Goal: Information Seeking & Learning: Stay updated

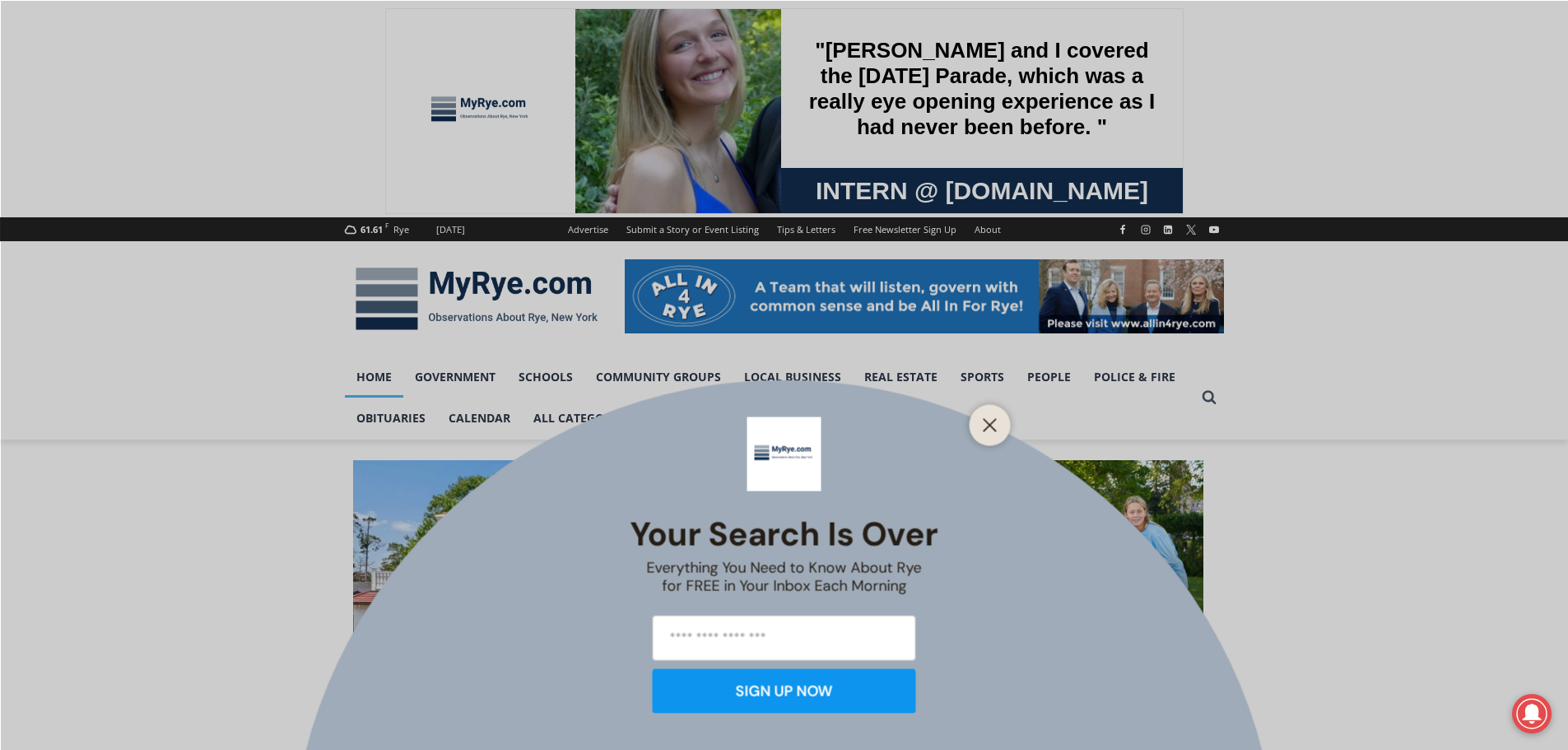
click at [442, 374] on div "Your Search is Over Everything You Need to Know About Rye for FREE in Your Inbo…" at bounding box center [784, 375] width 1568 height 750
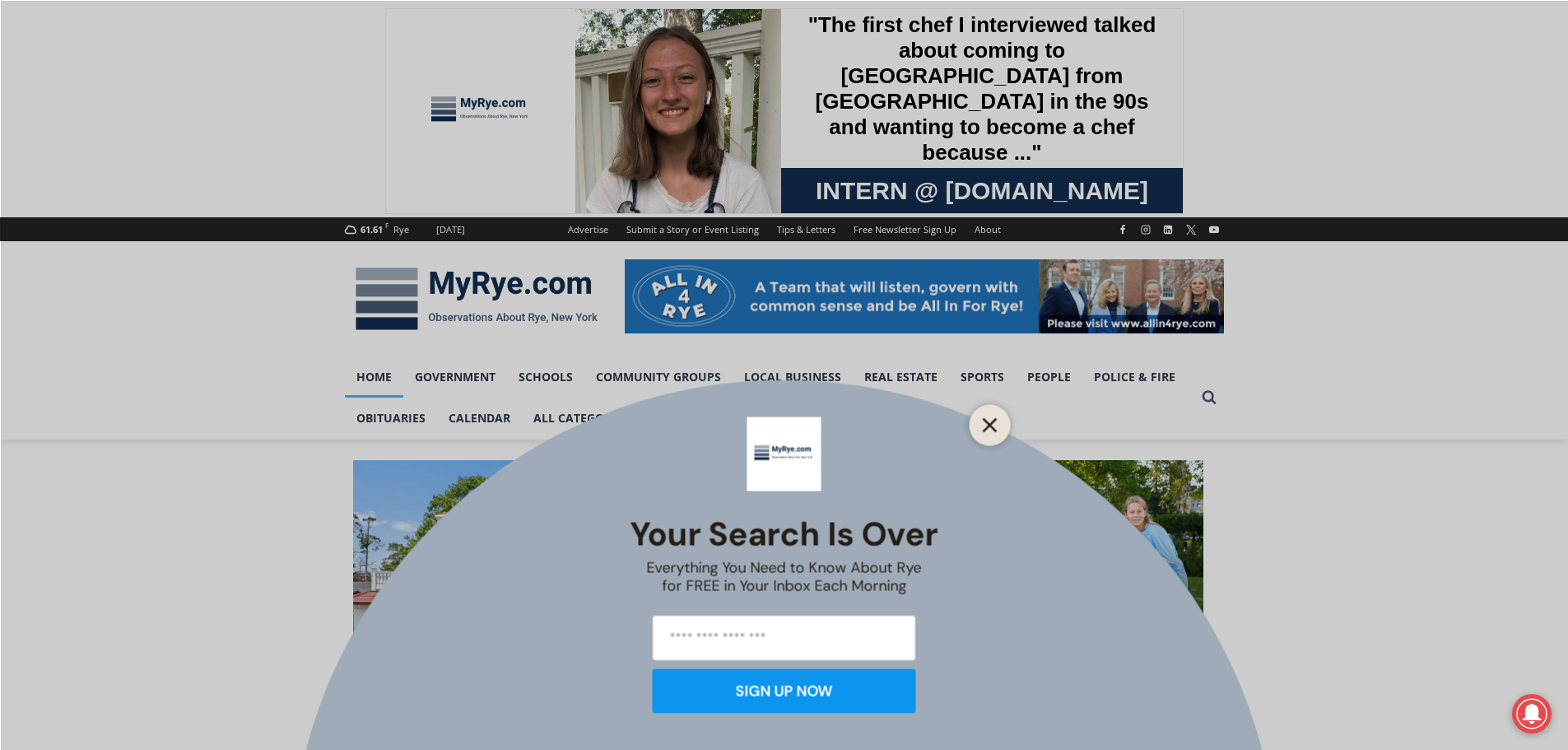
click at [994, 423] on icon "Close" at bounding box center [990, 424] width 15 height 15
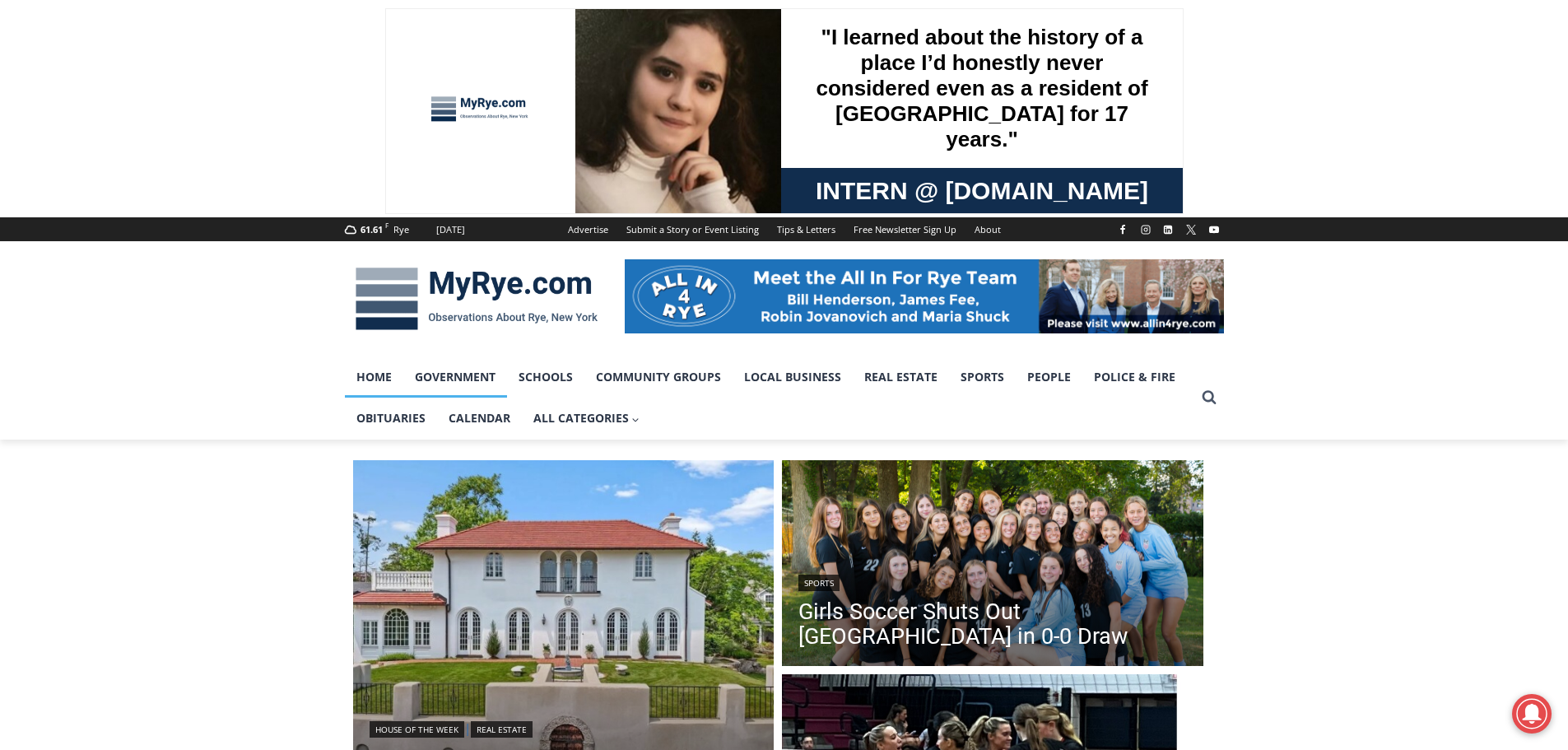
click at [461, 382] on link "Government" at bounding box center [455, 376] width 103 height 41
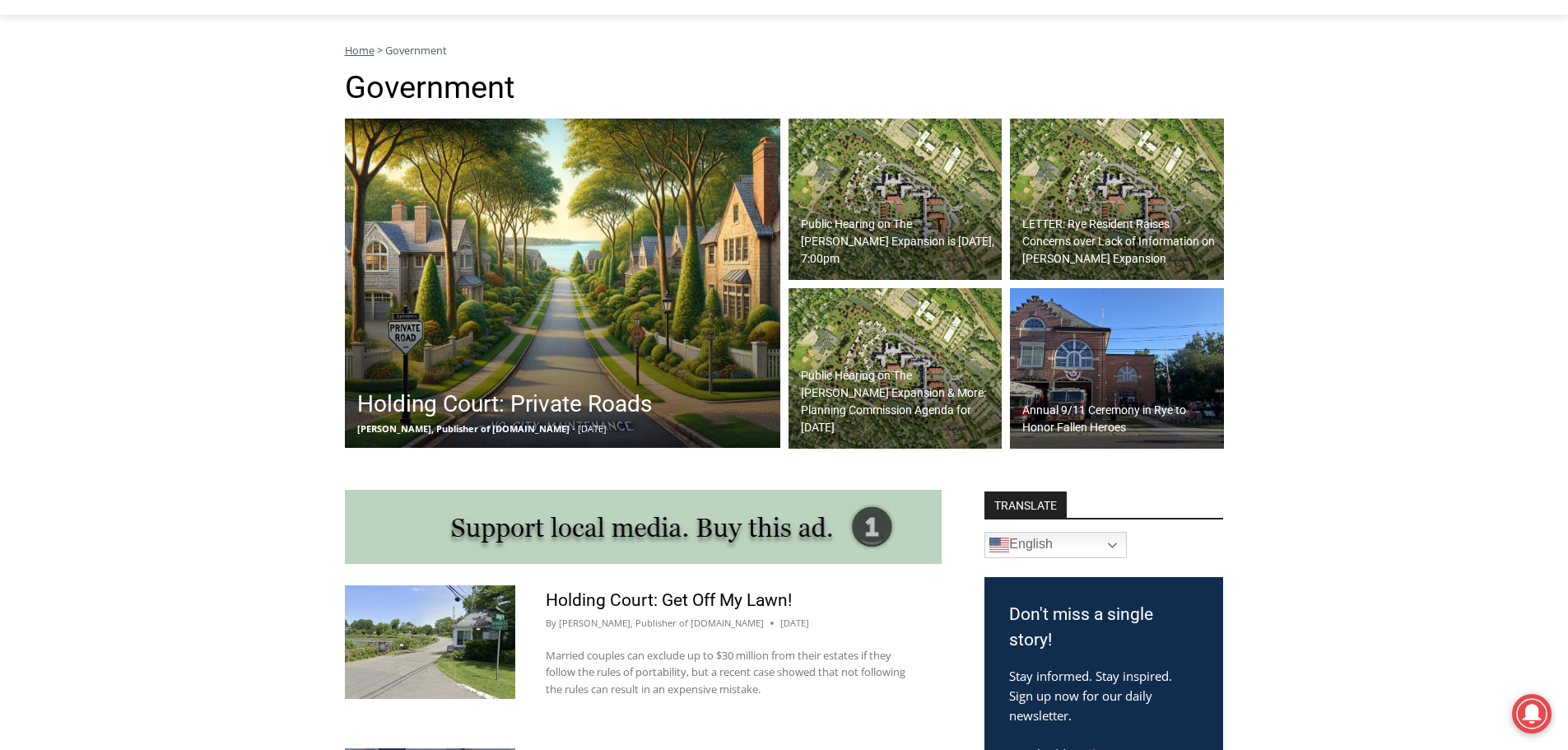
scroll to position [398, 0]
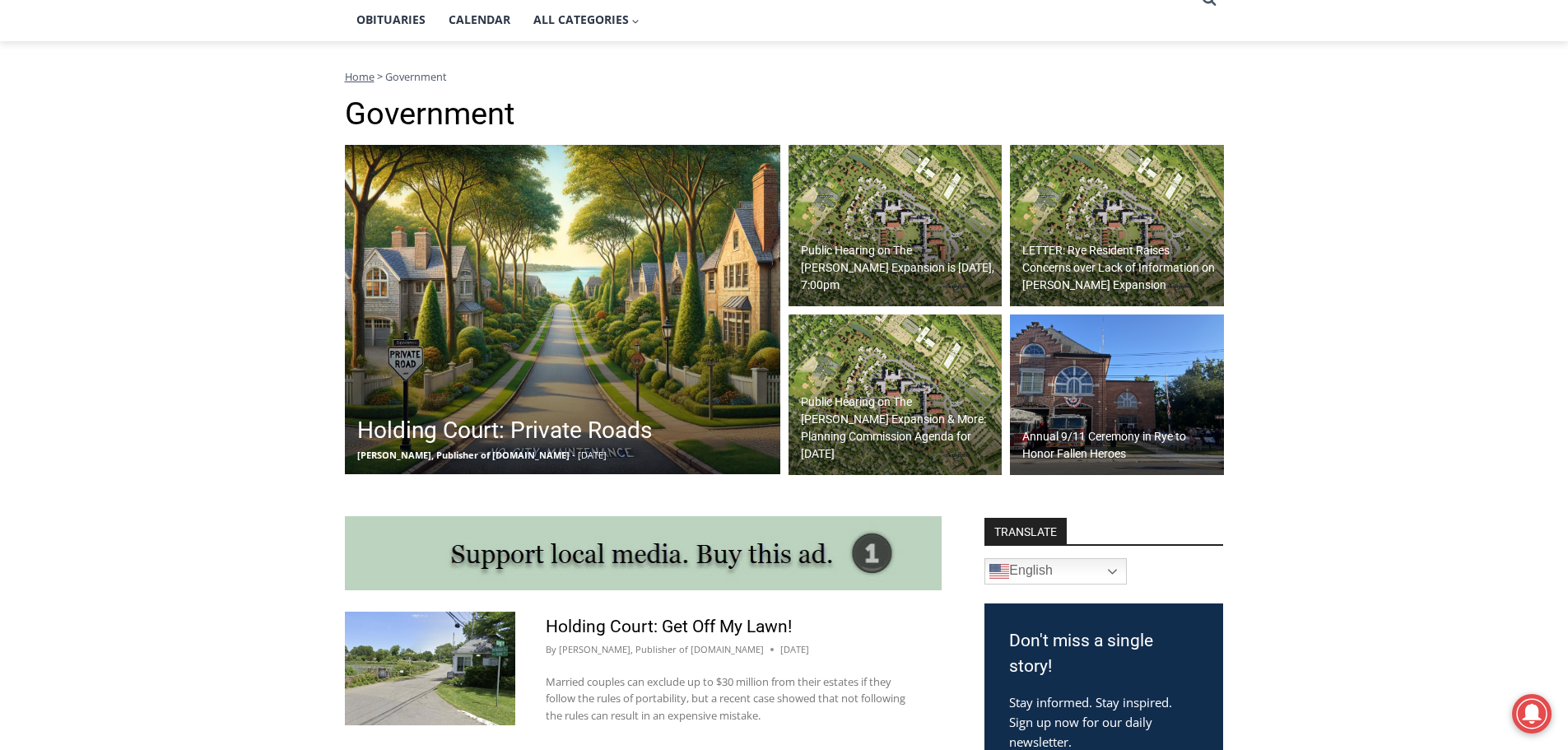
click at [817, 274] on h2 "Public Hearing on The [PERSON_NAME] Expansion is [DATE], 7:00pm" at bounding box center [900, 268] width 197 height 52
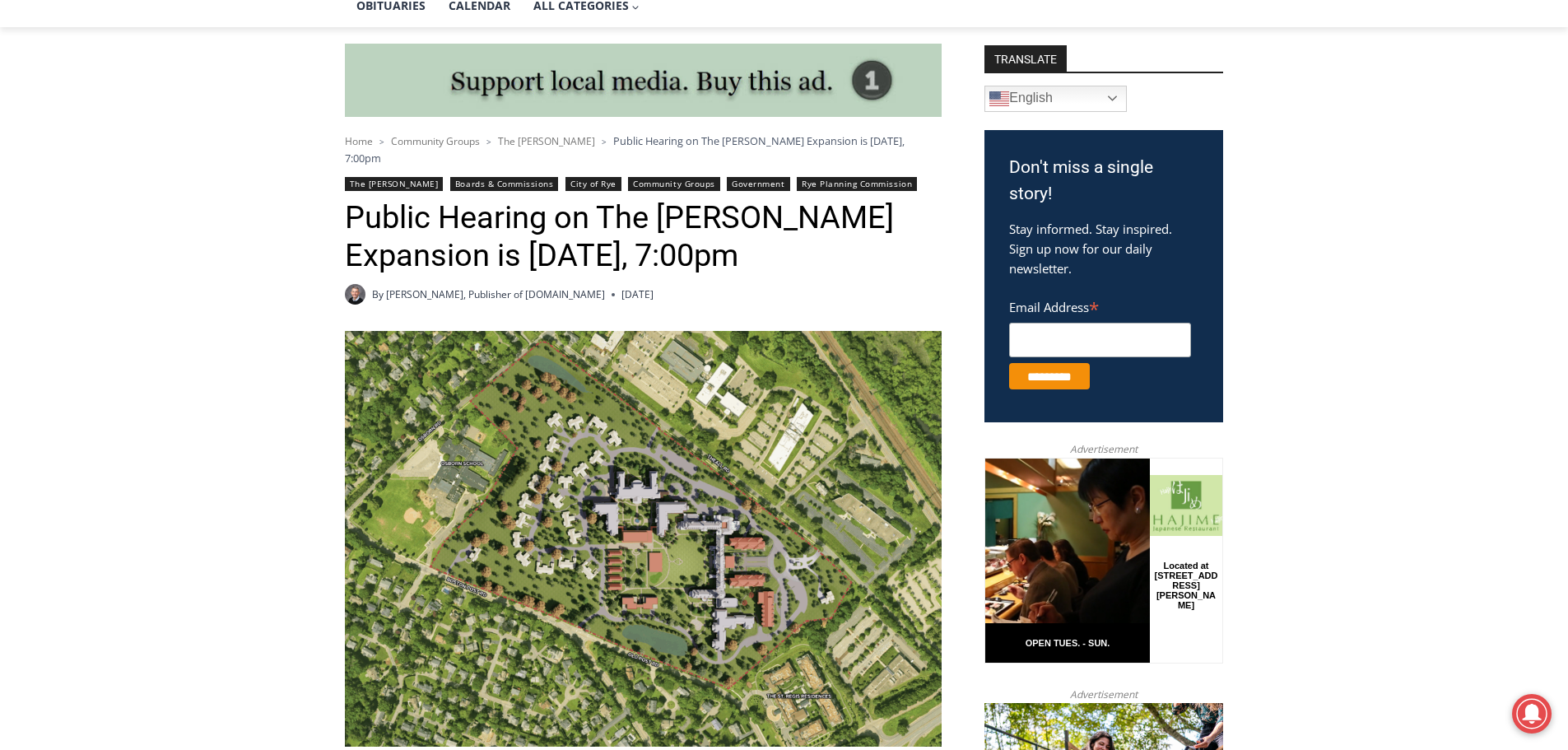
scroll to position [397, 0]
